Goal: Task Accomplishment & Management: Use online tool/utility

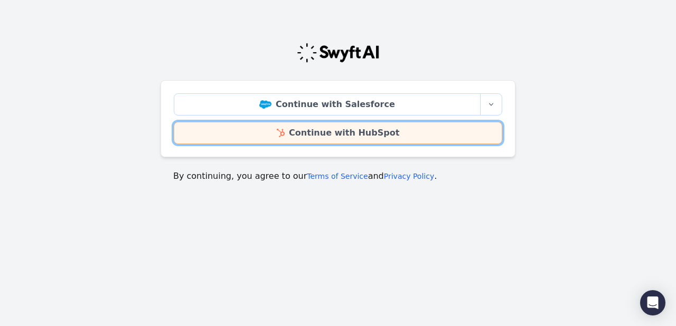
click at [352, 135] on link "Continue with HubSpot" at bounding box center [338, 133] width 328 height 22
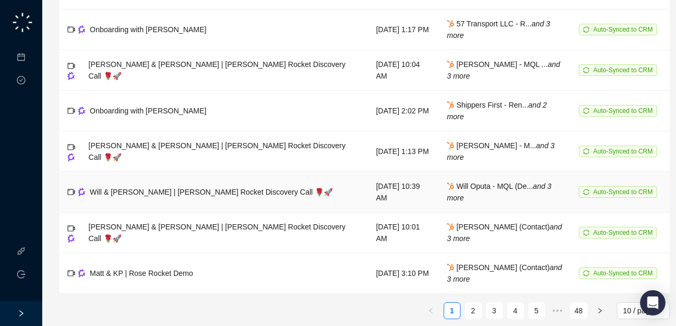
scroll to position [204, 0]
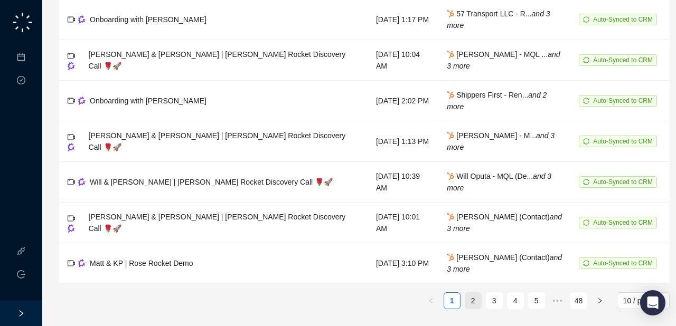
click at [475, 299] on link "2" at bounding box center [473, 301] width 16 height 16
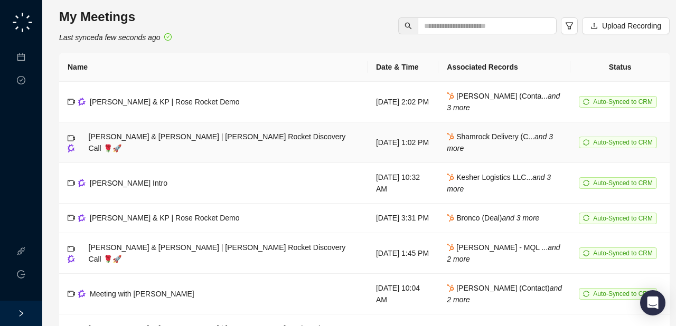
click at [175, 141] on span "[PERSON_NAME] & [PERSON_NAME] | [PERSON_NAME] Rocket Discovery Call 🌹🚀" at bounding box center [217, 143] width 257 height 20
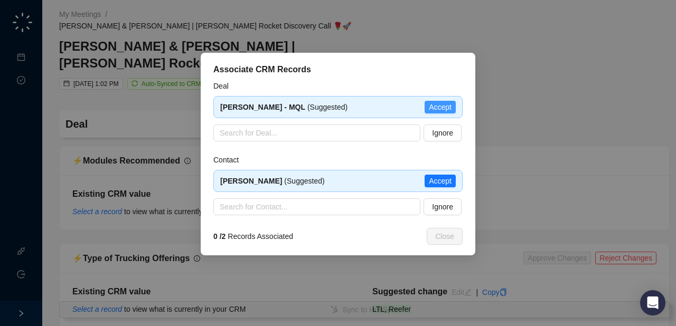
click at [444, 104] on span "Accept" at bounding box center [440, 107] width 23 height 12
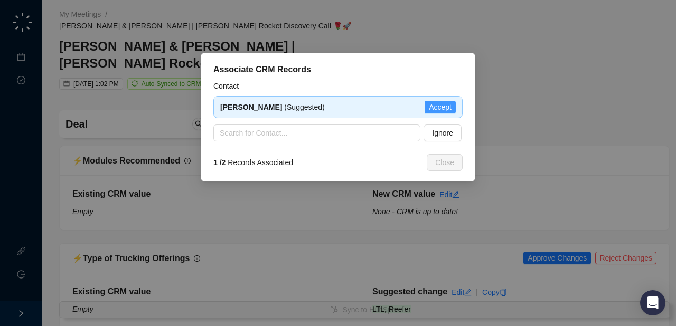
click at [446, 109] on span "Accept" at bounding box center [440, 107] width 23 height 12
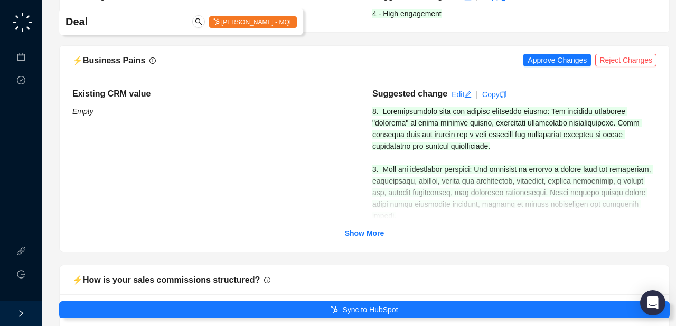
scroll to position [394, 0]
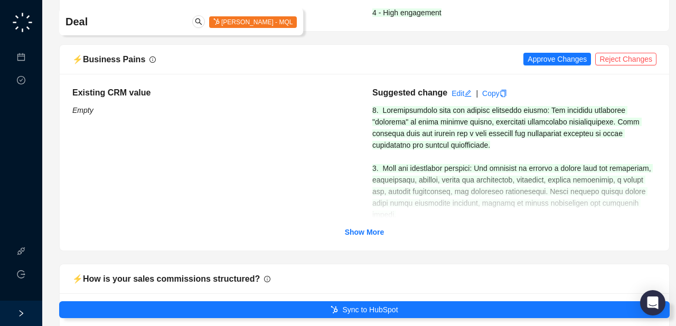
click at [364, 228] on div "Existing CRM value Empty Suggested change Edit | Copy Show More" at bounding box center [364, 162] width 609 height 177
click at [364, 228] on strong "Show More" at bounding box center [365, 232] width 40 height 8
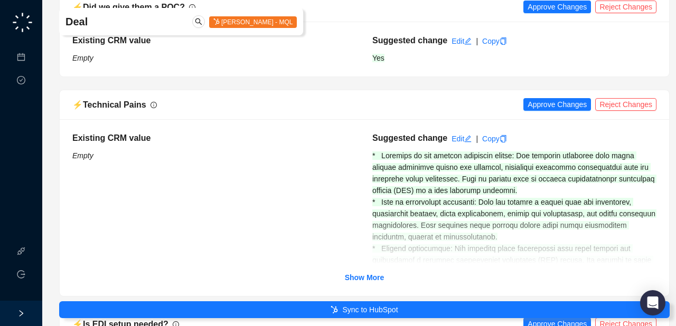
scroll to position [1725, 0]
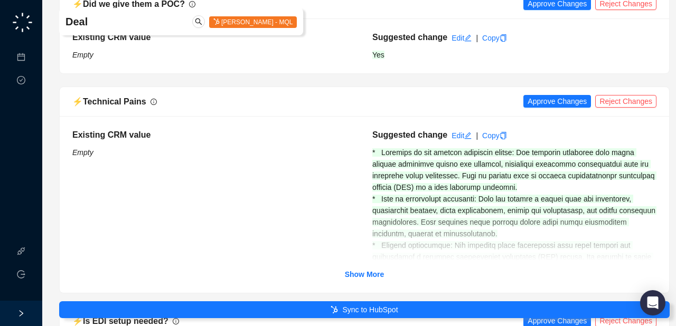
click at [377, 252] on div "Existing CRM value Empty Suggested change Edit | Copy Show More" at bounding box center [364, 205] width 584 height 152
click at [376, 269] on link "Show More" at bounding box center [365, 275] width 40 height 12
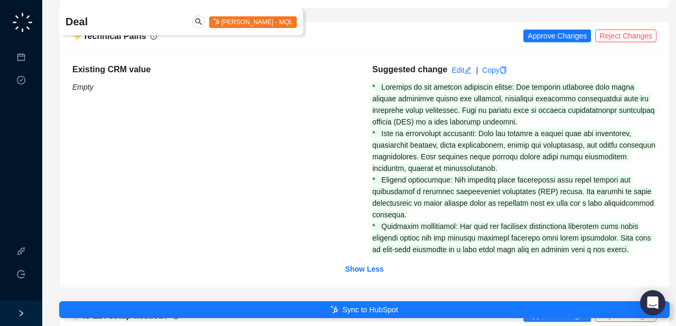
scroll to position [1772, 0]
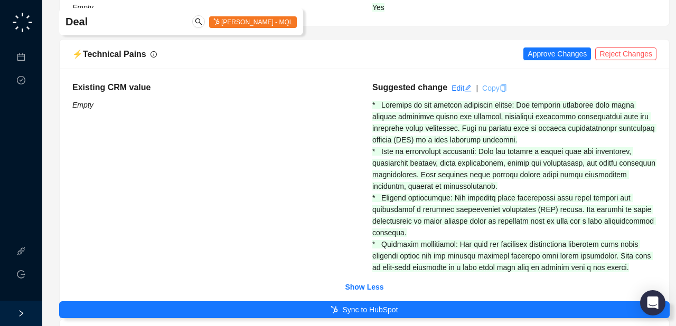
click at [495, 84] on link "Copy" at bounding box center [494, 88] width 25 height 8
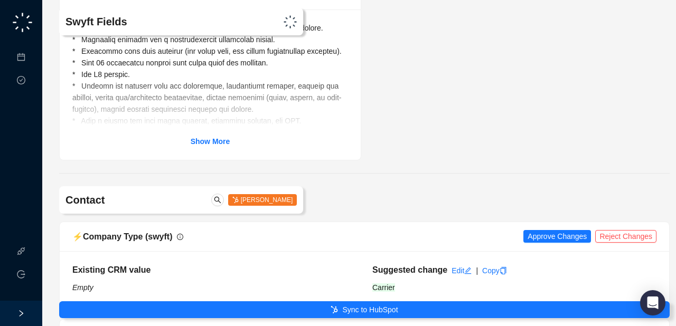
scroll to position [4039, 0]
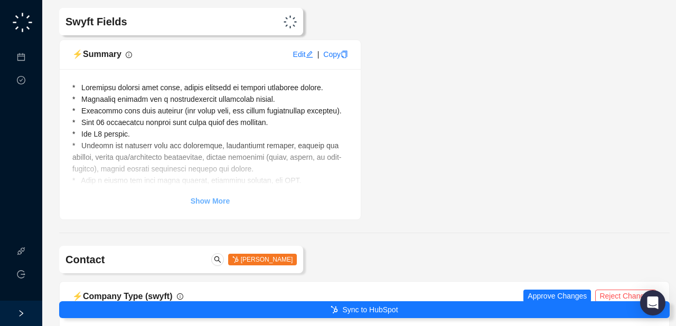
click at [221, 197] on strong "Show More" at bounding box center [211, 201] width 40 height 8
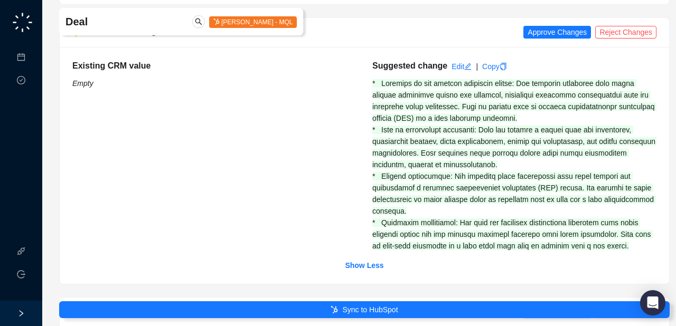
scroll to position [1786, 0]
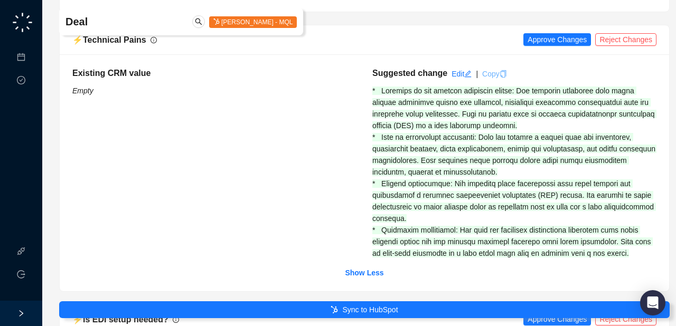
click at [501, 70] on link "Copy" at bounding box center [494, 74] width 25 height 8
click at [31, 62] on link "Meetings & Calls" at bounding box center [58, 57] width 55 height 8
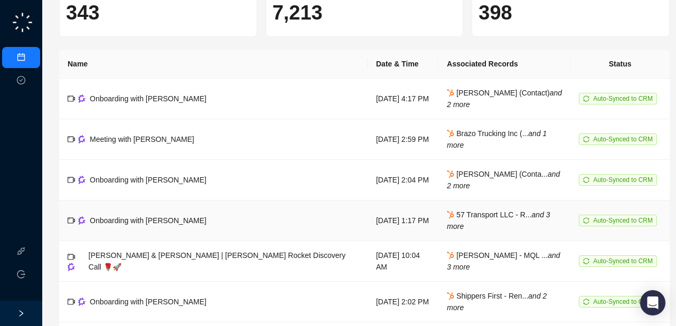
scroll to position [100, 0]
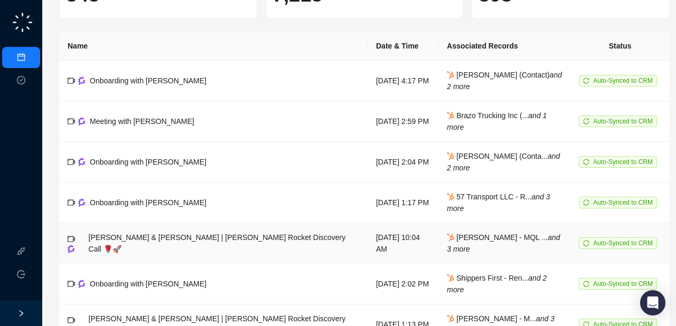
click at [126, 238] on div "[PERSON_NAME] & [PERSON_NAME] | [PERSON_NAME] Rocket Discovery Call 🌹🚀" at bounding box center [224, 243] width 270 height 23
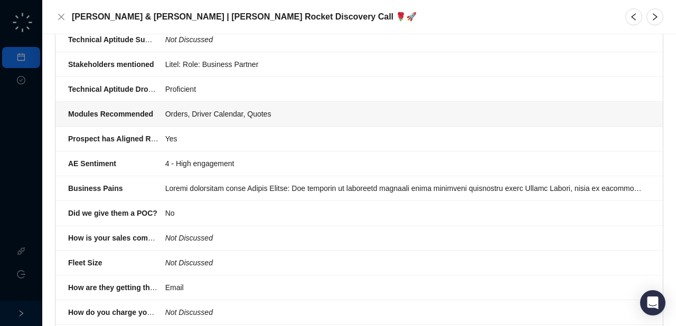
scroll to position [983, 0]
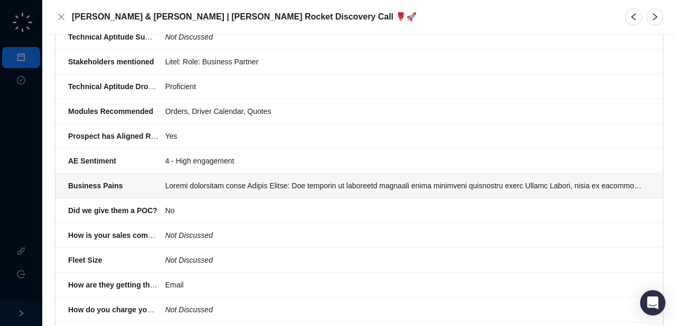
click at [294, 180] on div at bounding box center [404, 186] width 478 height 12
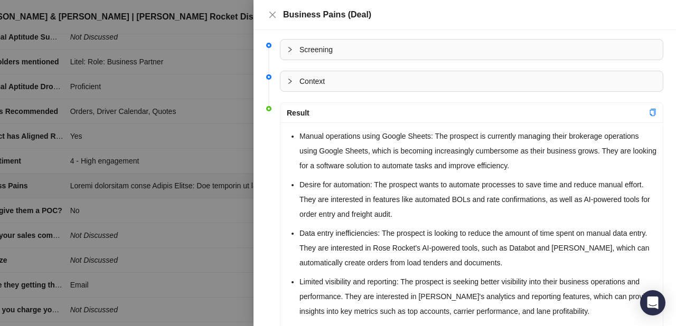
scroll to position [31, 0]
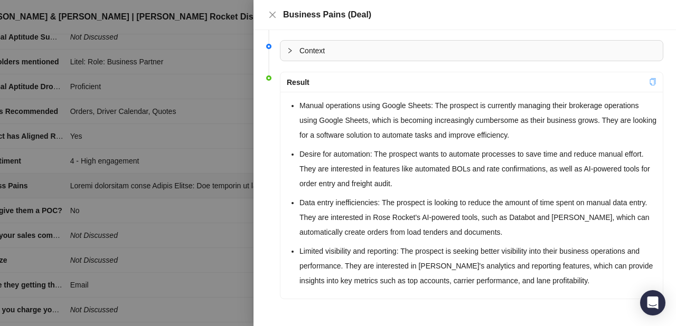
click at [654, 84] on icon "copy" at bounding box center [653, 81] width 6 height 7
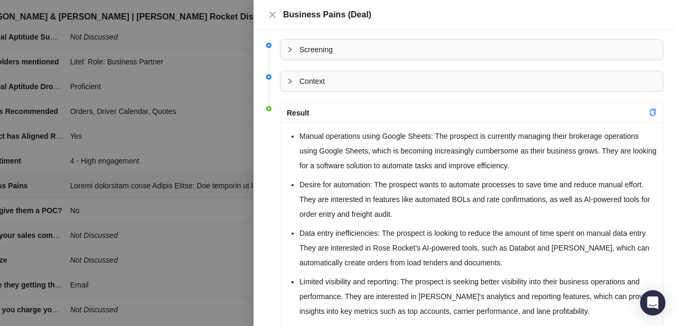
click at [206, 135] on div at bounding box center [338, 163] width 676 height 326
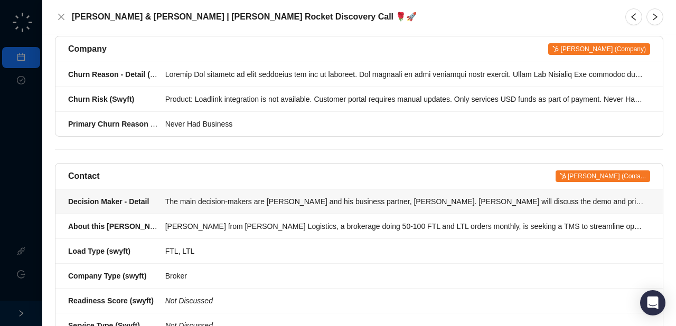
scroll to position [176, 0]
